Goal: Task Accomplishment & Management: Complete application form

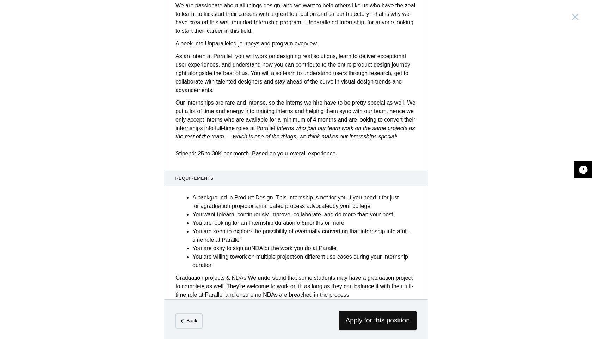
scroll to position [206, 0]
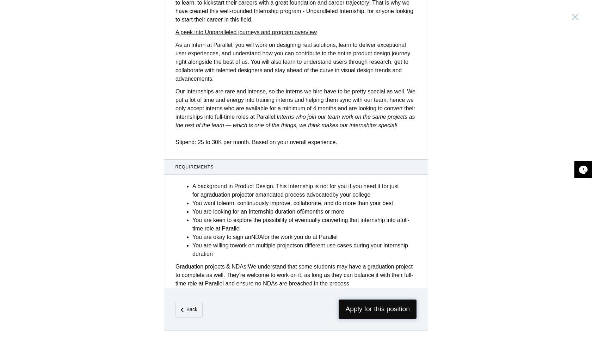
click at [384, 310] on span "Apply for this position" at bounding box center [378, 309] width 78 height 19
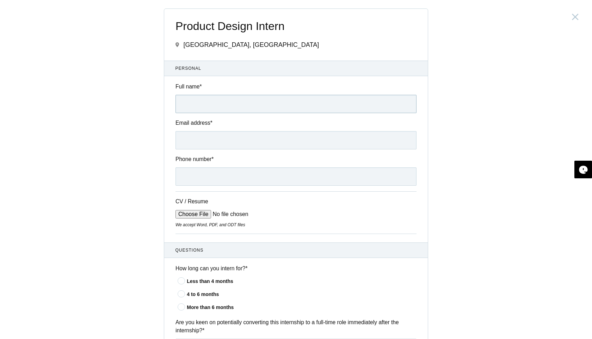
click at [196, 105] on input "Full name *" at bounding box center [296, 104] width 241 height 18
type input "[PERSON_NAME]"
click at [197, 143] on input "Email address *" at bounding box center [296, 140] width 241 height 18
click at [197, 143] on input "[EMAIL_ADDRESS][DOMAIN_NAME]" at bounding box center [296, 140] width 241 height 18
type input "[EMAIL_ADDRESS][DOMAIN_NAME]"
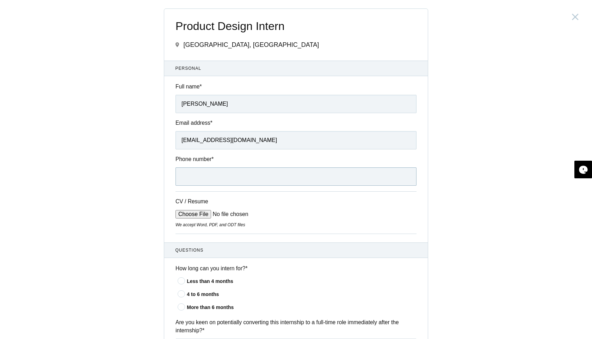
click at [191, 181] on input "Phone number *" at bounding box center [296, 177] width 241 height 18
type input "9542480731"
click at [193, 215] on input "CV / Resume" at bounding box center [229, 214] width 107 height 8
type input "C:\fakepath\Finally .pdf"
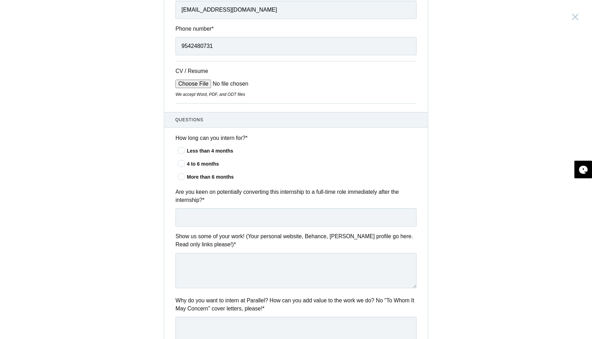
scroll to position [131, 0]
click at [183, 178] on icon at bounding box center [181, 176] width 13 height 5
click at [0, 0] on input"] "More than 6 months" at bounding box center [0, 0] width 0 height 0
click at [181, 165] on icon at bounding box center [181, 163] width 13 height 5
click at [0, 0] on input"] "4 to 6 months" at bounding box center [0, 0] width 0 height 0
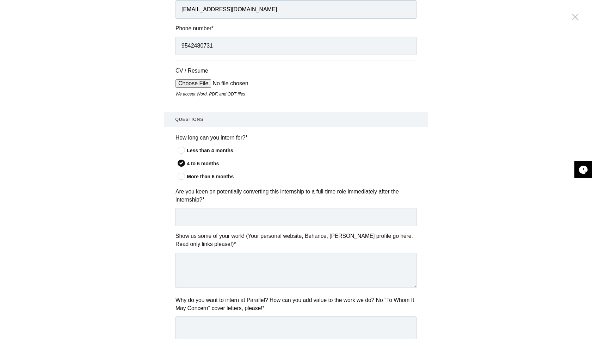
click at [180, 178] on icon at bounding box center [181, 176] width 13 height 5
click at [0, 0] on input"] "More than 6 months" at bounding box center [0, 0] width 0 height 0
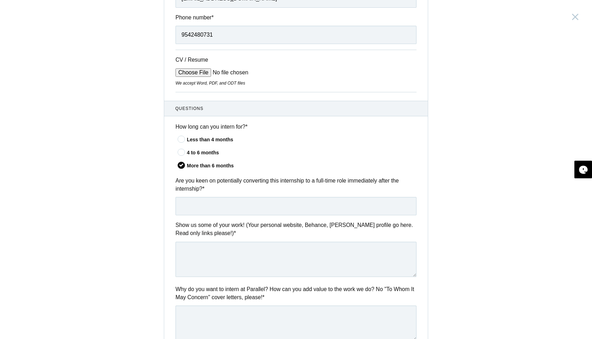
click at [181, 154] on icon at bounding box center [181, 152] width 13 height 5
click at [0, 0] on input"] "4 to 6 months" at bounding box center [0, 0] width 0 height 0
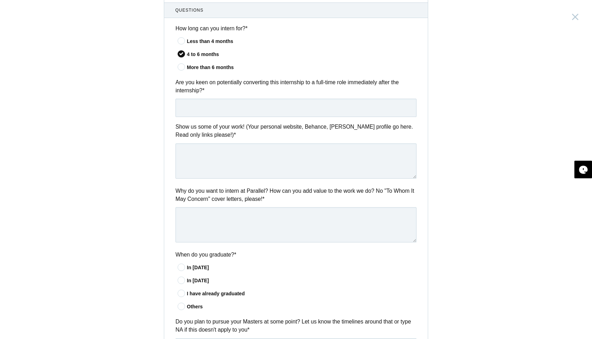
scroll to position [253, 0]
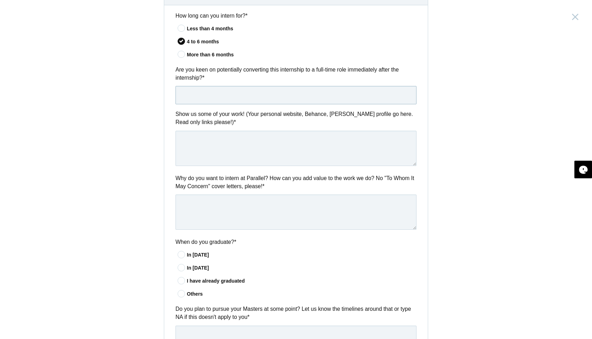
click at [190, 99] on input "text" at bounding box center [296, 95] width 241 height 18
type input "Yes"
click at [195, 147] on textarea at bounding box center [296, 148] width 241 height 35
